Goal: Task Accomplishment & Management: Manage account settings

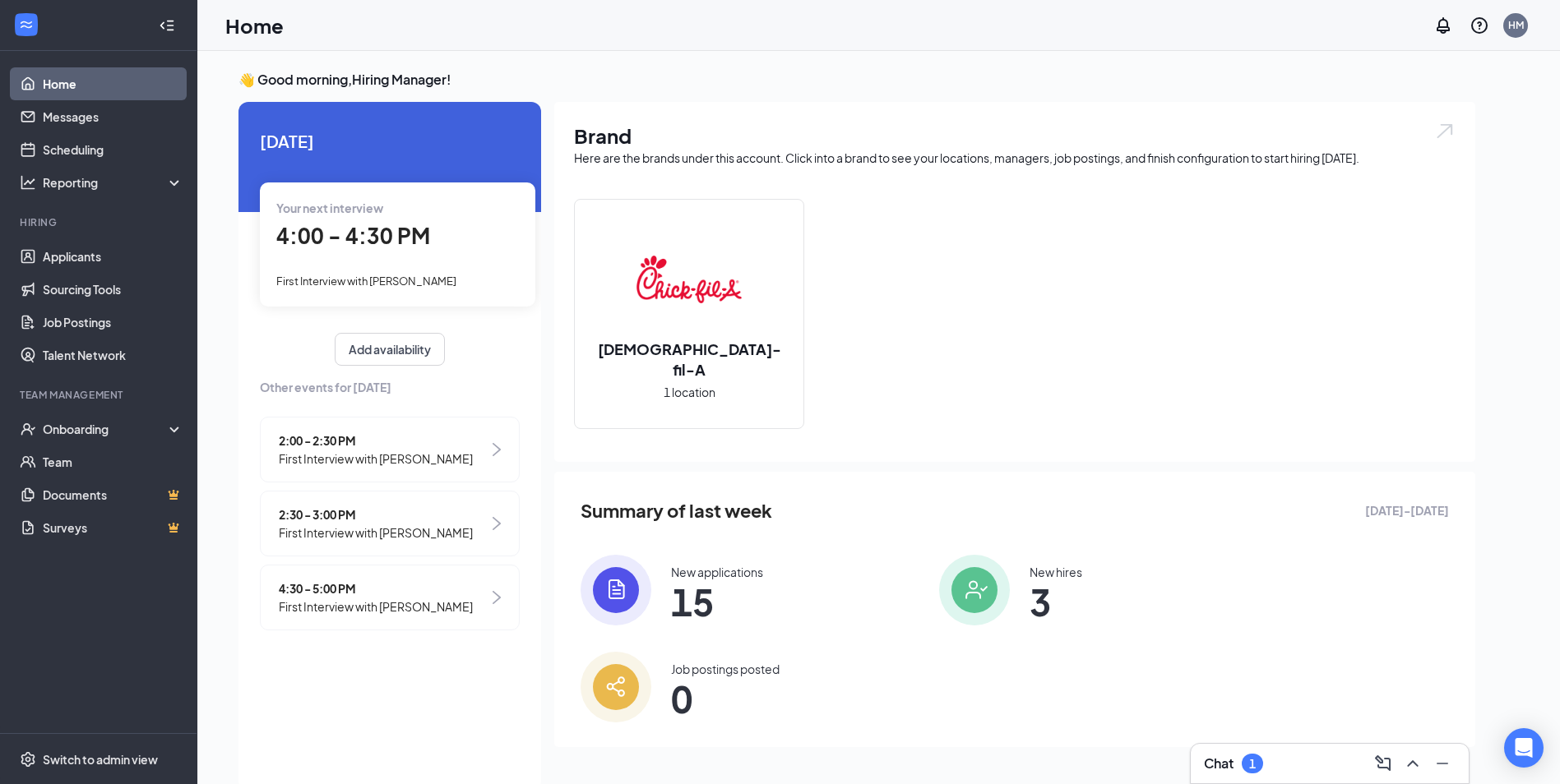
click at [421, 518] on span "2:30 - 3:00 PM" at bounding box center [376, 515] width 194 height 18
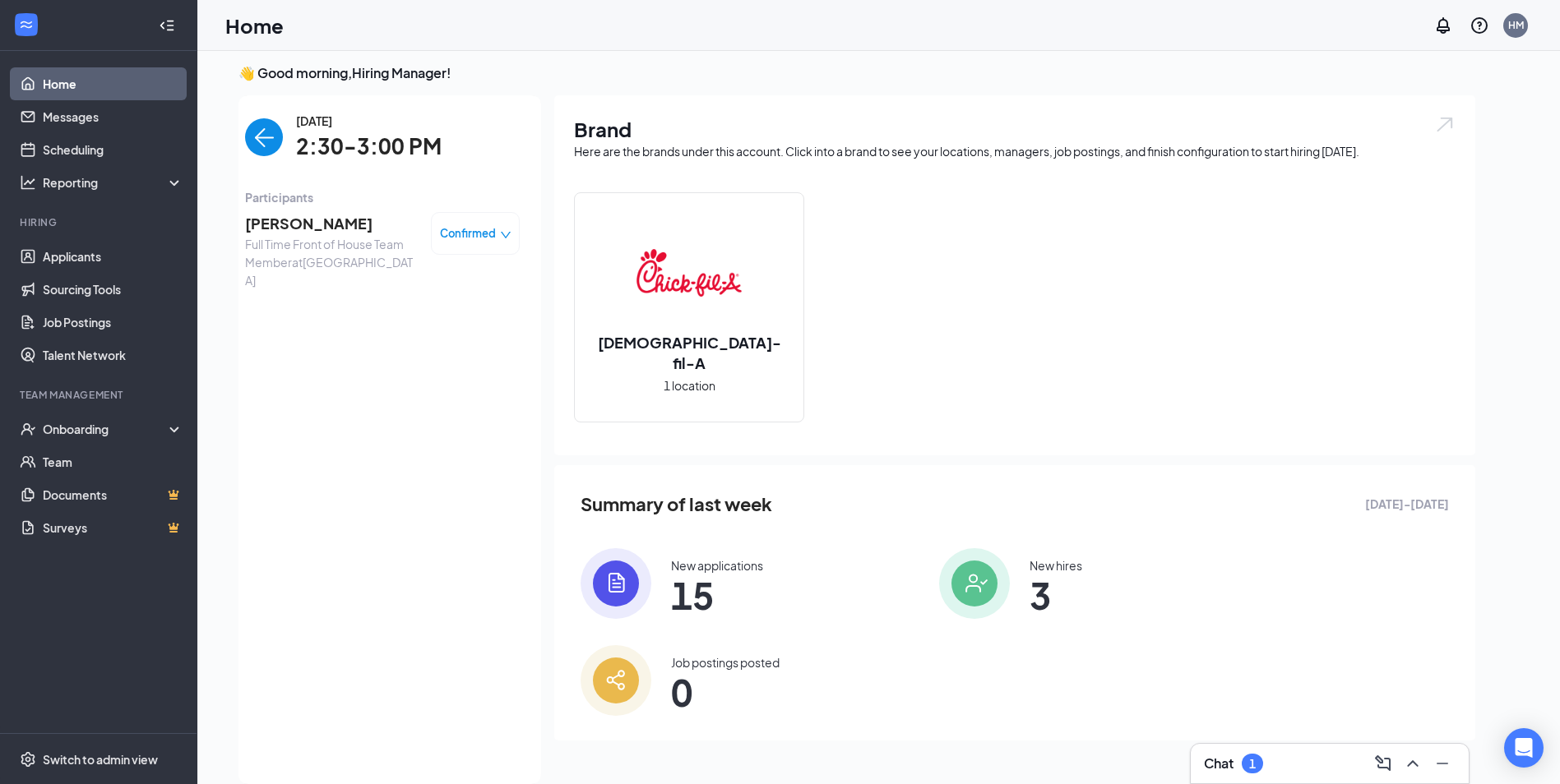
click at [470, 233] on span "Confirmed" at bounding box center [468, 233] width 56 height 17
click at [439, 337] on span "Mark as no-show" at bounding box center [430, 336] width 91 height 18
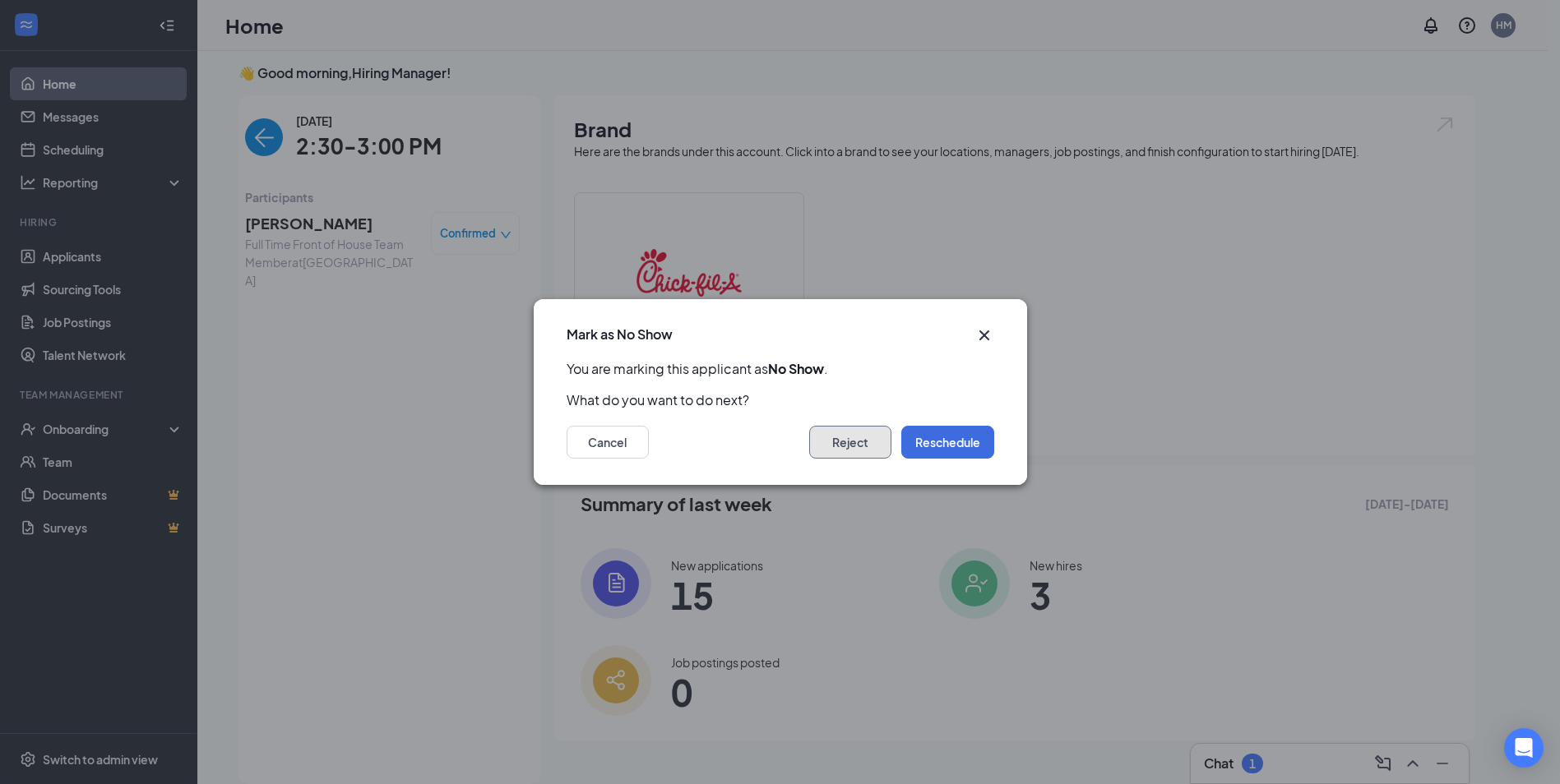
click at [862, 448] on button "Reject" at bounding box center [850, 442] width 82 height 33
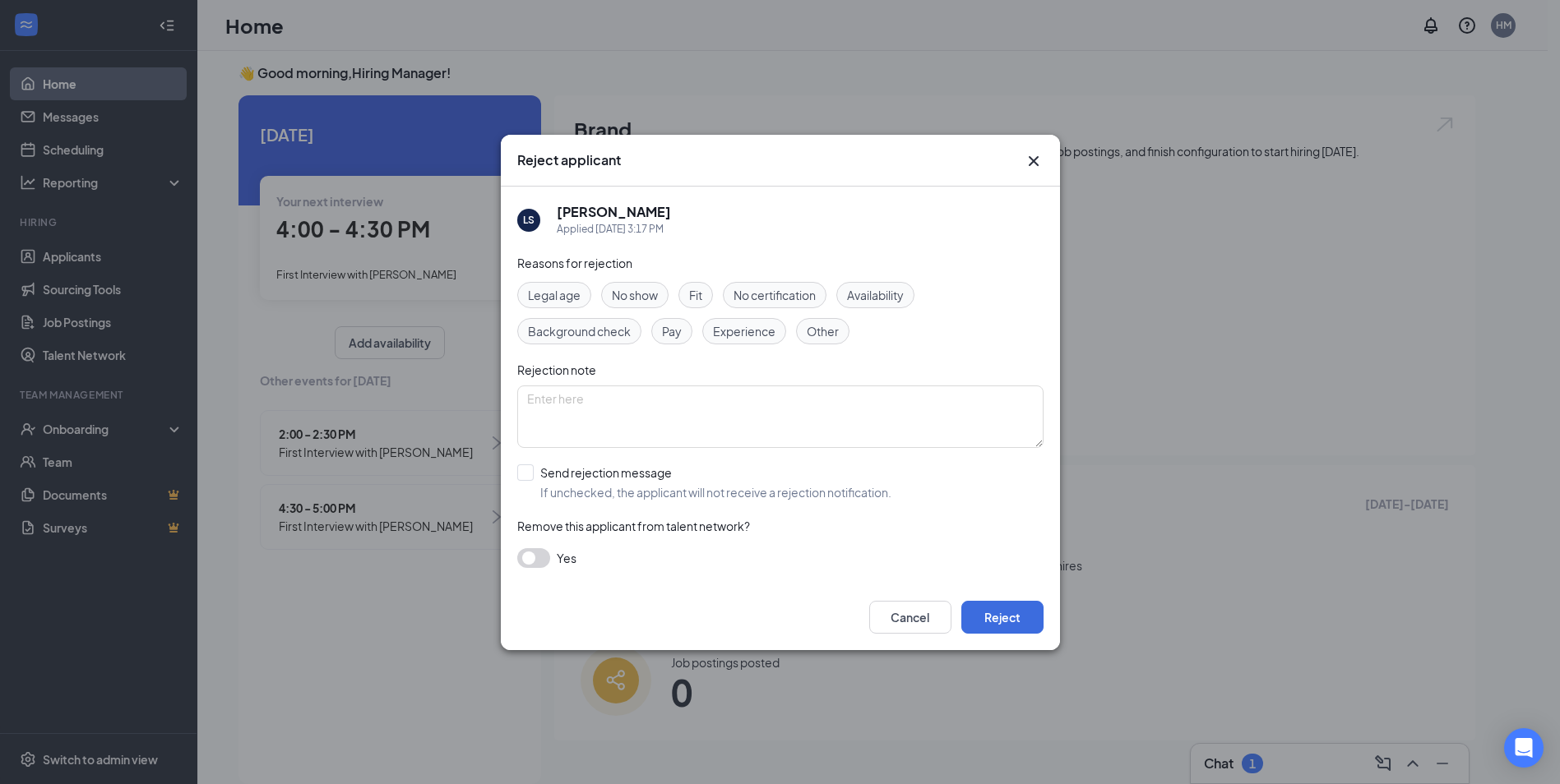
click at [647, 296] on span "No show" at bounding box center [634, 295] width 46 height 18
click at [521, 467] on input "Send rejection message If unchecked, the applicant will not receive a rejection…" at bounding box center [704, 482] width 374 height 36
checkbox input "true"
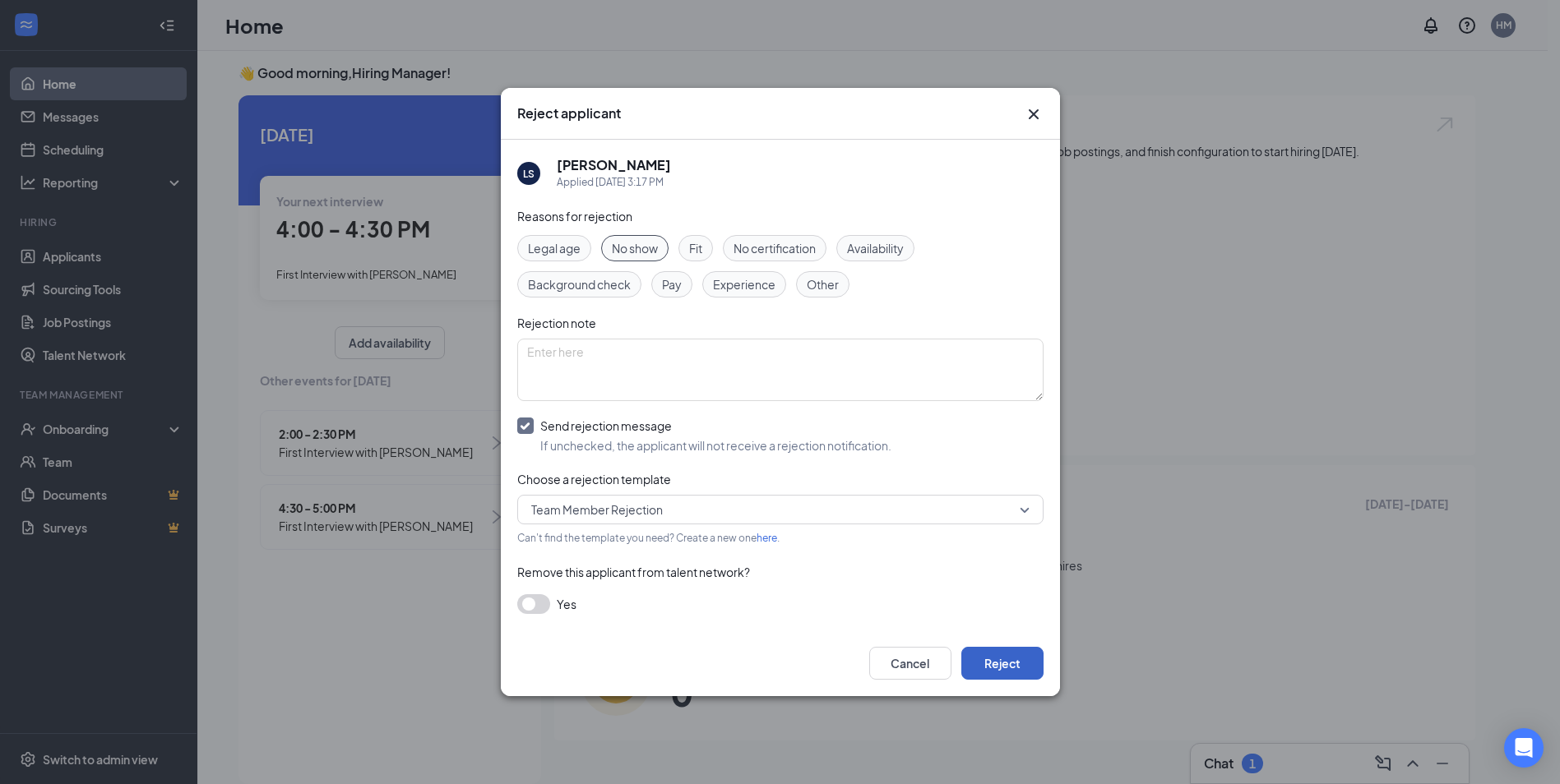
click at [1024, 666] on button "Reject" at bounding box center [1003, 663] width 82 height 33
